Goal: Check status: Check status

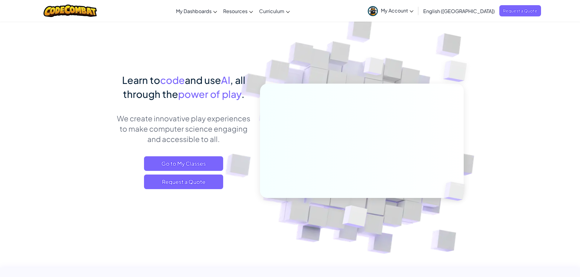
click at [414, 11] on span "My Account" at bounding box center [397, 10] width 33 height 6
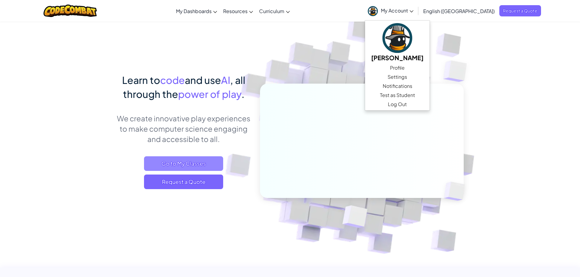
click at [188, 163] on span "Go to My Classes" at bounding box center [183, 164] width 79 height 15
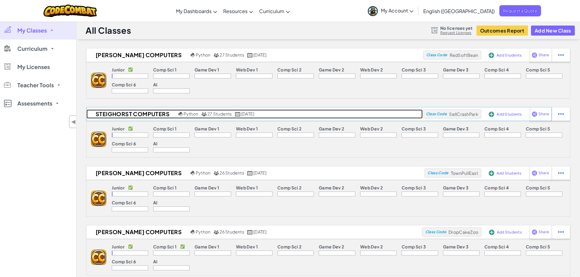
click at [126, 113] on h2 "Steighorst Computers" at bounding box center [131, 114] width 90 height 9
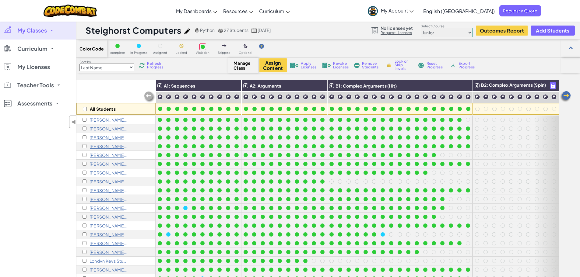
scroll to position [32, 0]
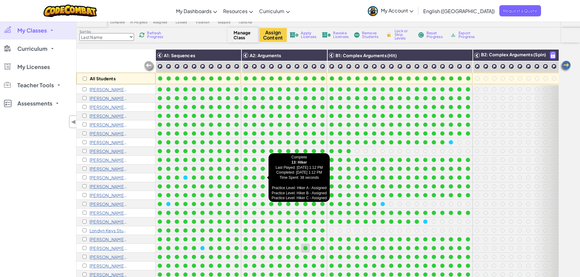
scroll to position [32, 0]
